Goal: Task Accomplishment & Management: Manage account settings

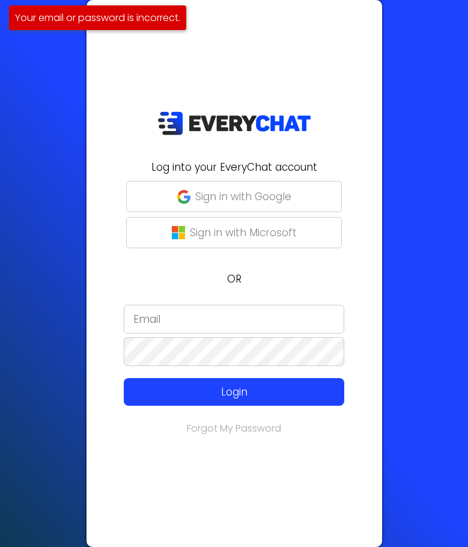
type input "yelmazon"
click at [192, 47] on div "Log into your EveryChat account Sign in with Google Sign in with Microsoft OR […" at bounding box center [235, 273] width 296 height 547
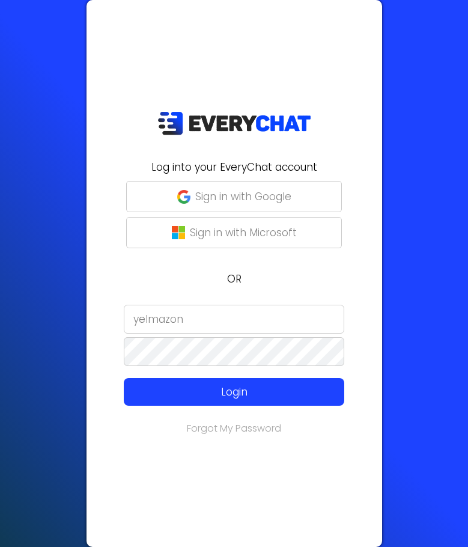
click at [352, 512] on div "Log into your EveryChat account Sign in with Google Sign in with Microsoft OR […" at bounding box center [235, 273] width 296 height 547
click at [223, 408] on div "Log into your EveryChat account Sign in with Google Sign in with Microsoft OR […" at bounding box center [235, 273] width 296 height 547
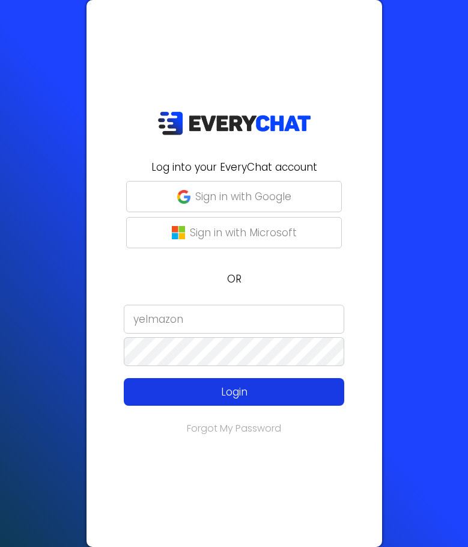
click at [235, 395] on p "Login" at bounding box center [234, 392] width 176 height 16
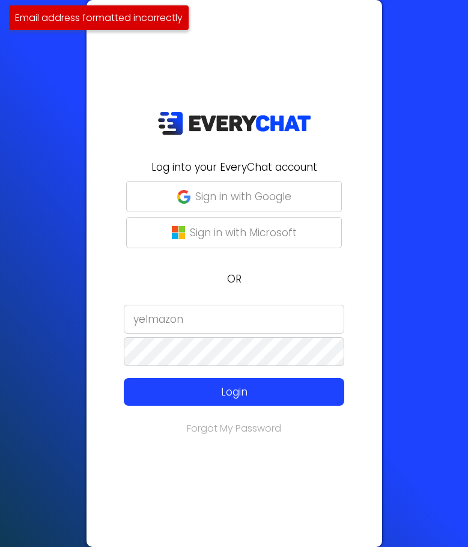
click at [237, 328] on input "yelmazon" at bounding box center [234, 319] width 221 height 29
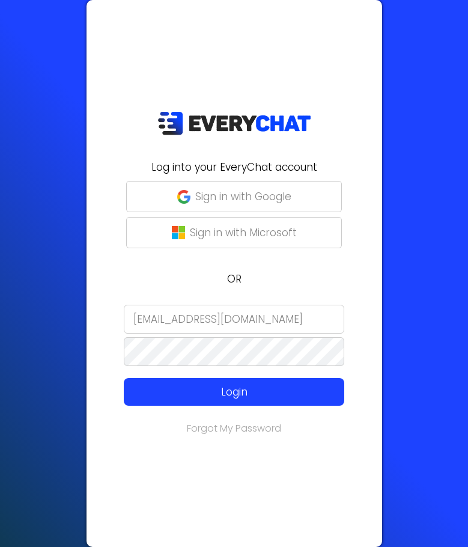
type input "yelmazon22@gmail.com"
click at [249, 409] on div "Log into your EveryChat account Sign in with Google Sign in with Microsoft OR y…" at bounding box center [235, 273] width 296 height 547
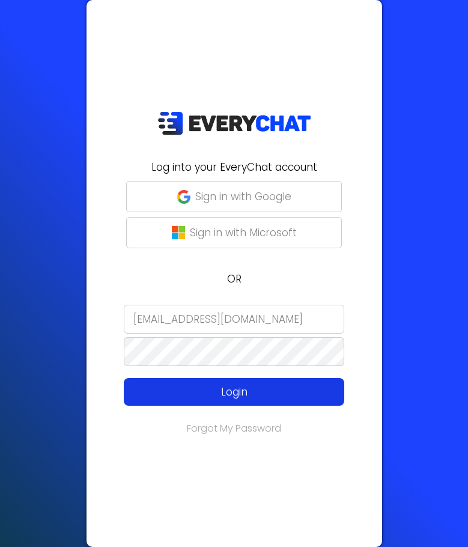
click at [240, 397] on p "Login" at bounding box center [234, 392] width 176 height 16
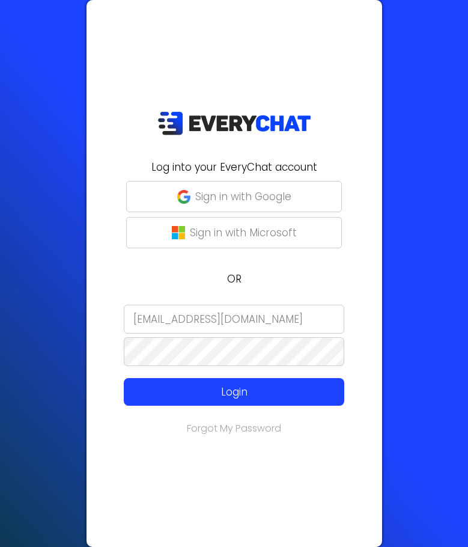
click at [302, 36] on div "Log into your EveryChat account Sign in with Google Sign in with Microsoft OR y…" at bounding box center [235, 273] width 296 height 547
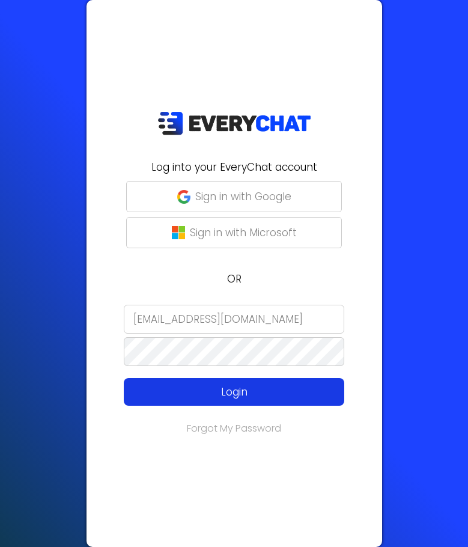
click at [214, 390] on p "Login" at bounding box center [234, 392] width 176 height 16
click at [235, 388] on p "Login" at bounding box center [234, 392] width 176 height 16
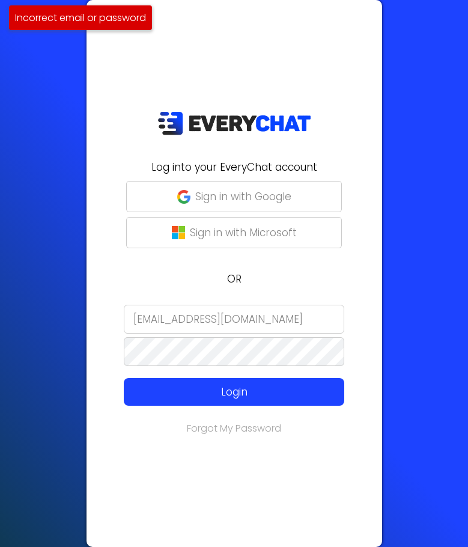
click at [274, 320] on input "yelmazon22@gmail.com" at bounding box center [234, 319] width 221 height 29
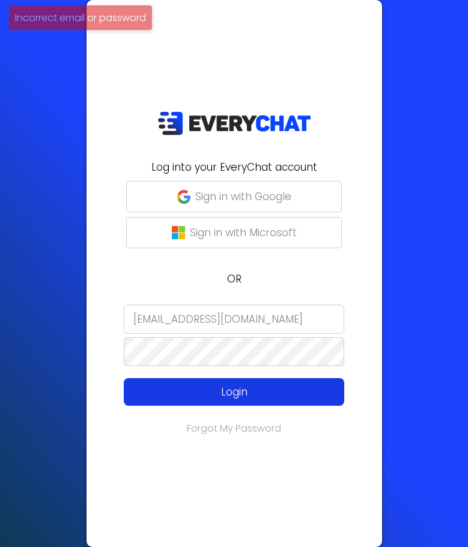
click at [206, 387] on p "Login" at bounding box center [234, 392] width 176 height 16
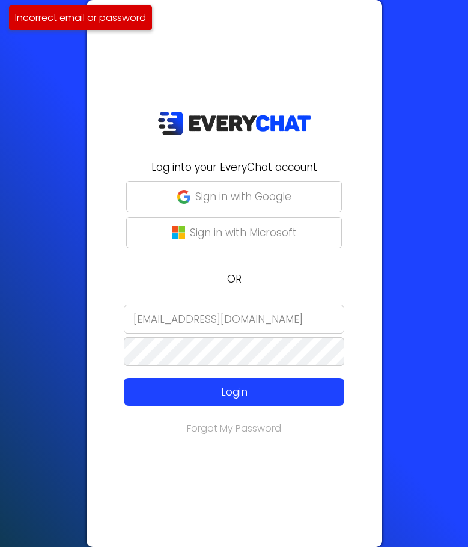
drag, startPoint x: 295, startPoint y: 322, endPoint x: 185, endPoint y: 320, distance: 109.4
click at [185, 320] on input "yelmazon22@gmail.com" at bounding box center [234, 319] width 221 height 29
type input "yelmazon"
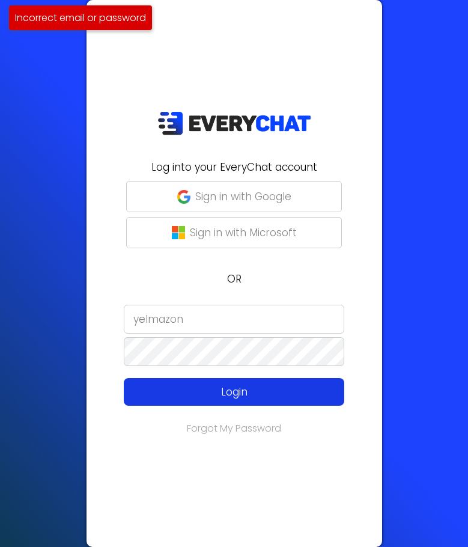
click at [176, 382] on button "Login" at bounding box center [234, 392] width 221 height 28
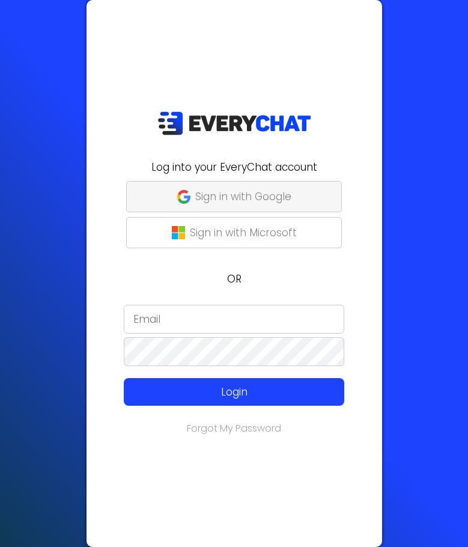
type input "yelmazon"
click at [239, 195] on p "Sign in with Google" at bounding box center [243, 197] width 96 height 16
type input "yelmazon"
click at [231, 195] on p "Sign in with Google" at bounding box center [243, 197] width 96 height 16
